Goal: Information Seeking & Learning: Learn about a topic

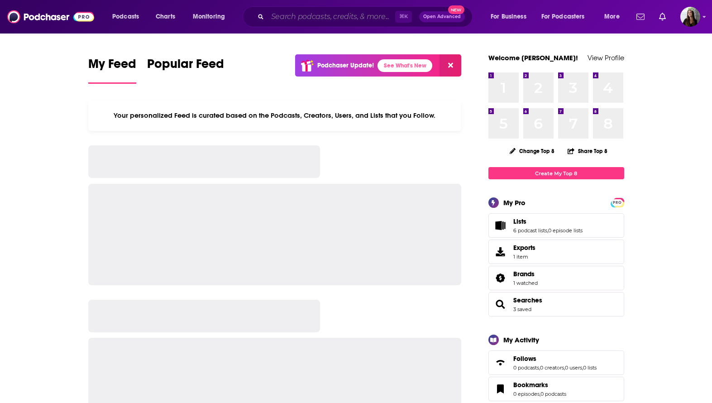
click at [298, 16] on input "Search podcasts, credits, & more..." at bounding box center [331, 17] width 128 height 14
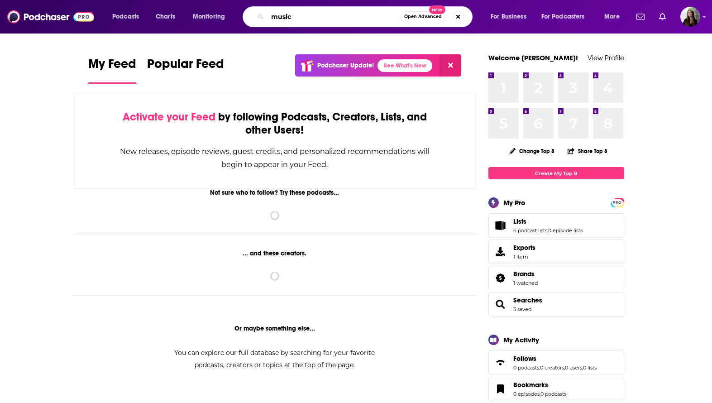
type input "music"
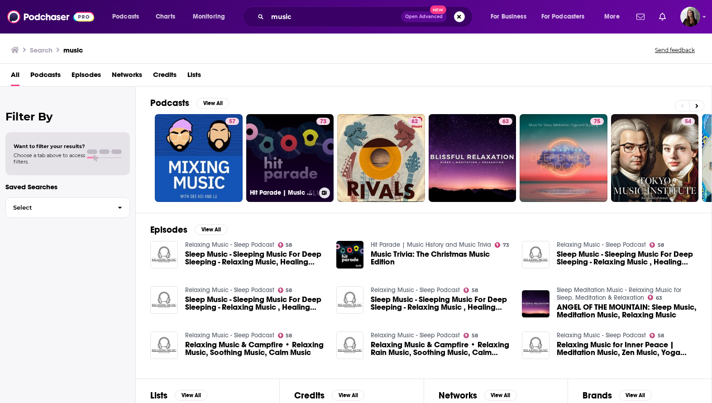
click at [269, 133] on link "73 Hit Parade | Music History and Music Trivia" at bounding box center [290, 158] width 88 height 88
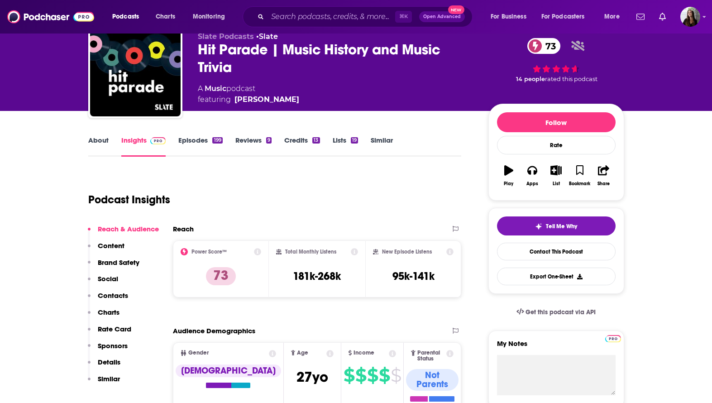
scroll to position [40, 0]
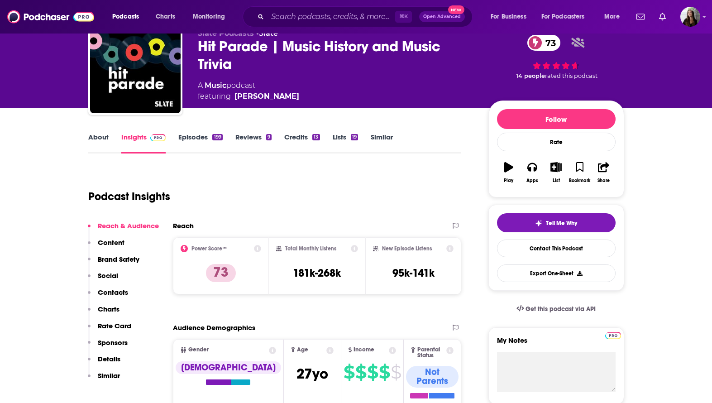
click at [203, 137] on link "Episodes 199" at bounding box center [200, 143] width 44 height 21
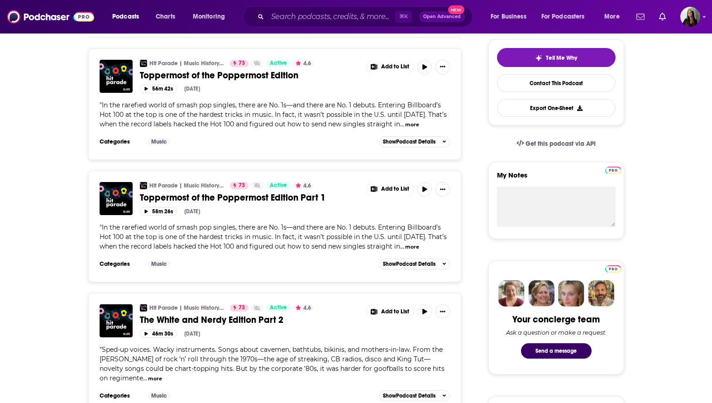
scroll to position [205, 0]
